Goal: Transaction & Acquisition: Subscribe to service/newsletter

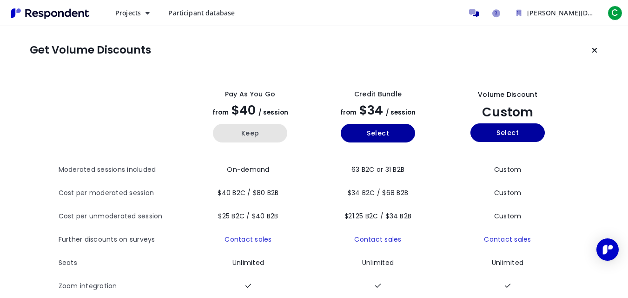
click at [259, 133] on button "Keep" at bounding box center [250, 133] width 74 height 19
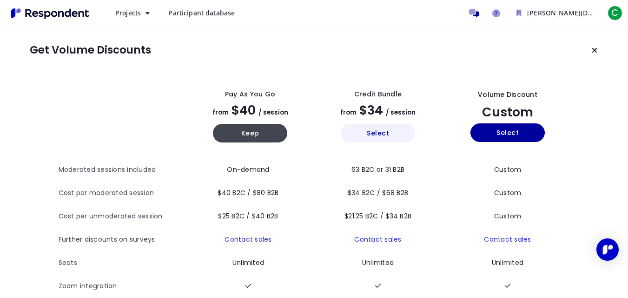
click at [379, 130] on button "Select" at bounding box center [378, 133] width 74 height 19
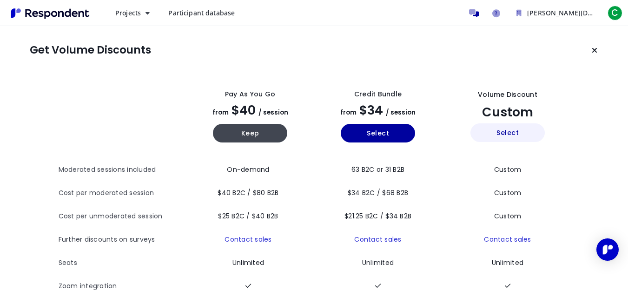
click at [511, 130] on button "Select" at bounding box center [508, 132] width 74 height 19
